Goal: Information Seeking & Learning: Check status

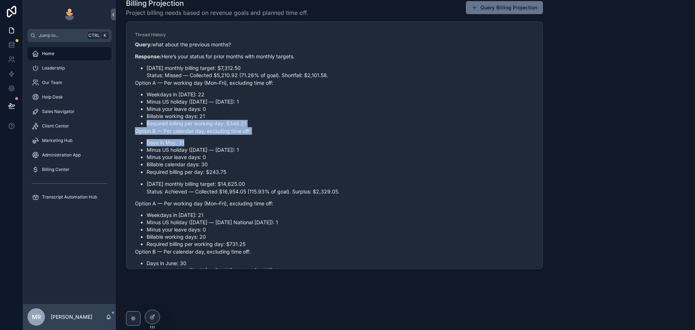
drag, startPoint x: 540, startPoint y: 117, endPoint x: 543, endPoint y: 143, distance: 26.2
click at [543, 143] on div "Billing Projection Project billing needs based on revenue goals and planned tim…" at bounding box center [335, 133] width 426 height 276
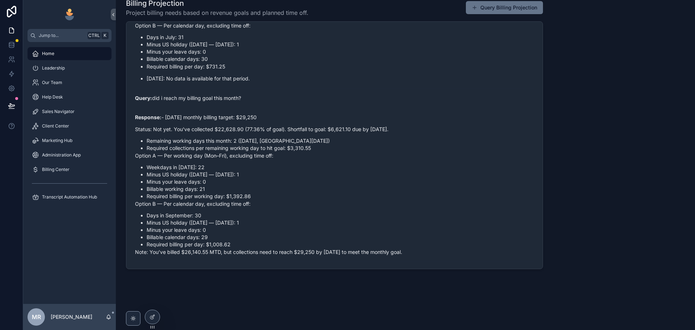
scroll to position [356, 0]
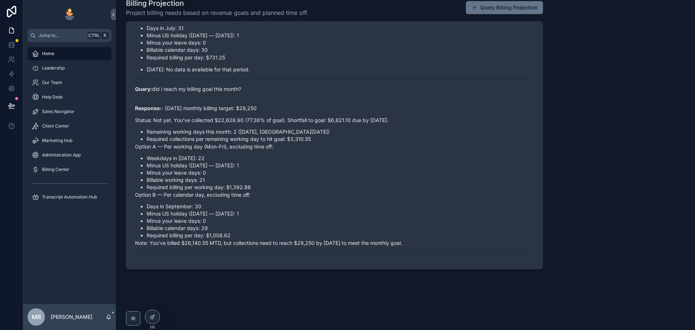
click at [390, 168] on li "Minus US holiday ([DATE] — [DATE]): 1" at bounding box center [341, 165] width 388 height 7
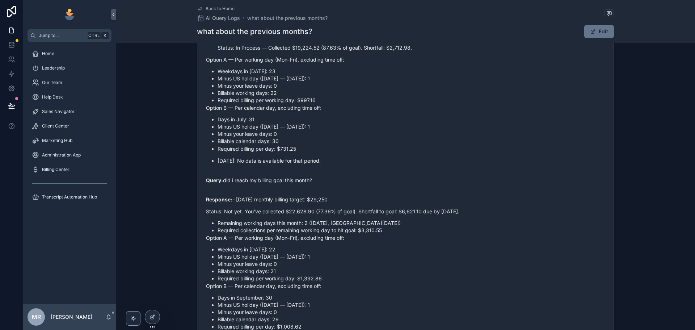
scroll to position [386, 0]
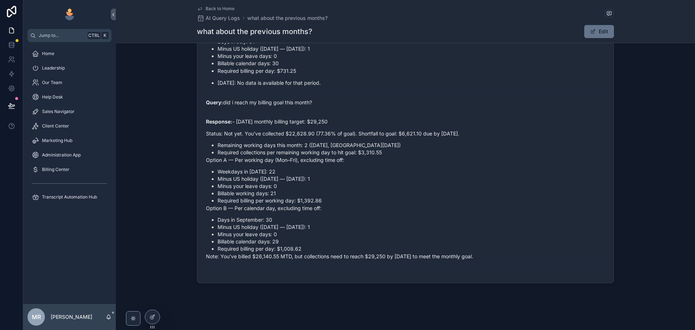
click at [469, 106] on p "Query: did i reach my billing goal this month?" at bounding box center [405, 103] width 399 height 8
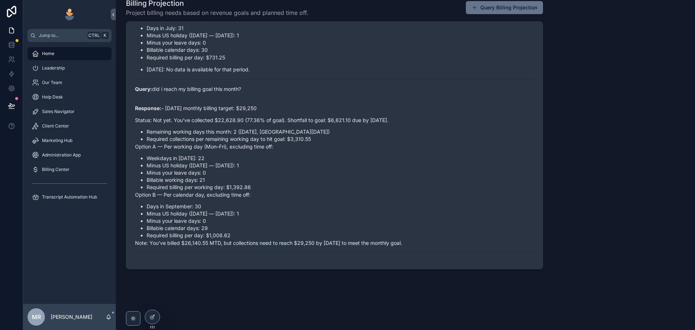
scroll to position [331, 0]
